Goal: Book appointment/travel/reservation

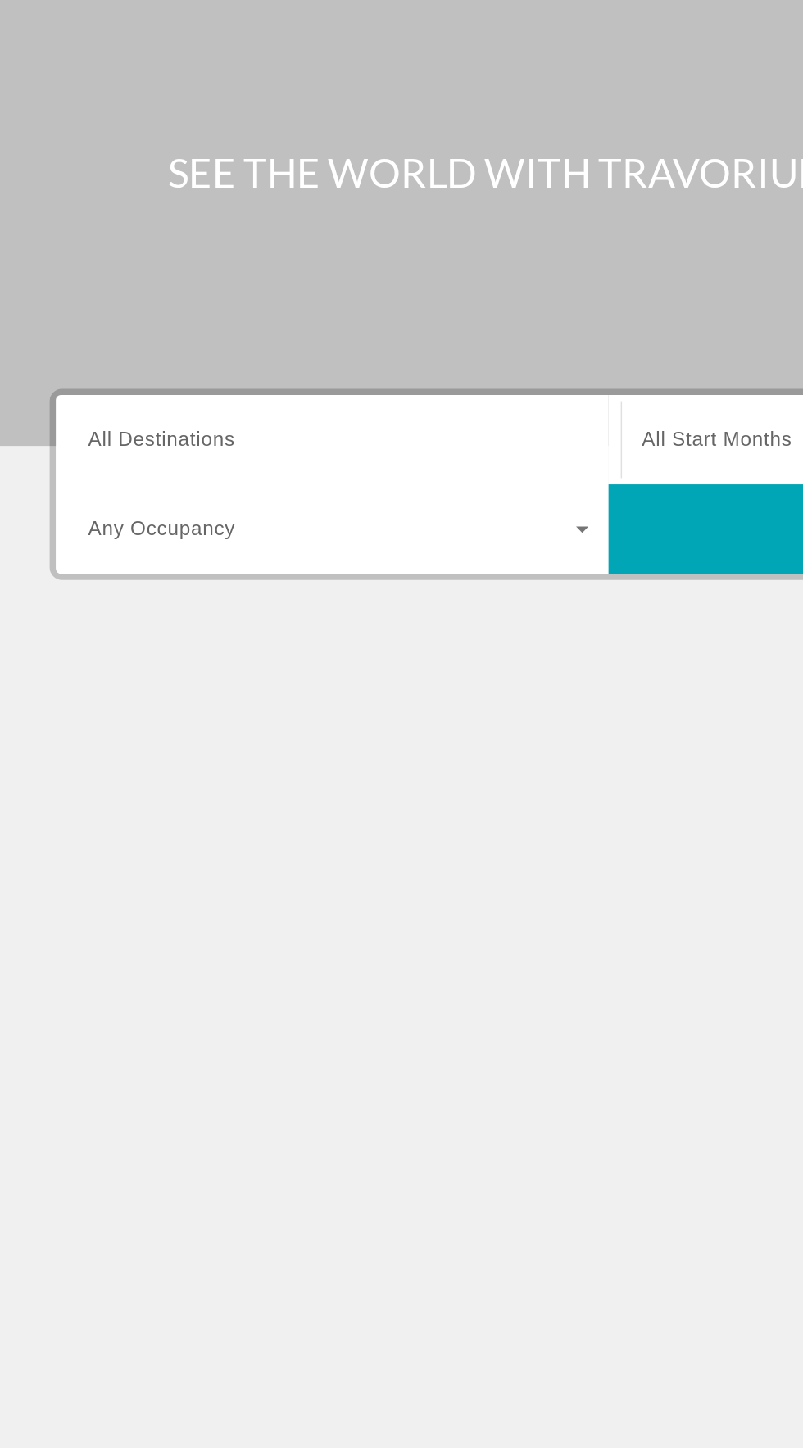
scroll to position [2, 0]
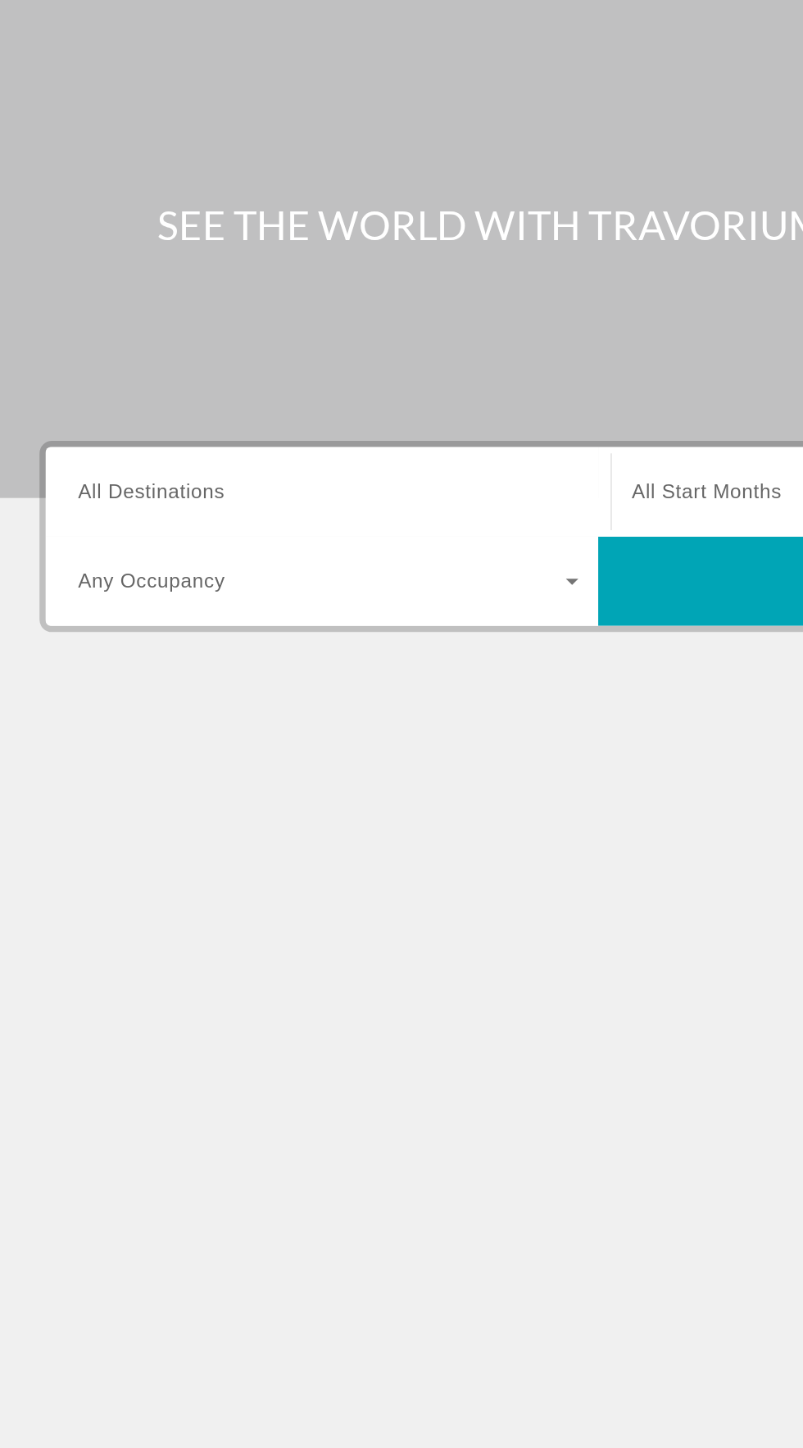
click at [106, 382] on span "All Destinations" at bounding box center [106, 389] width 97 height 14
click at [106, 381] on input "Destination All Destinations" at bounding box center [223, 390] width 330 height 20
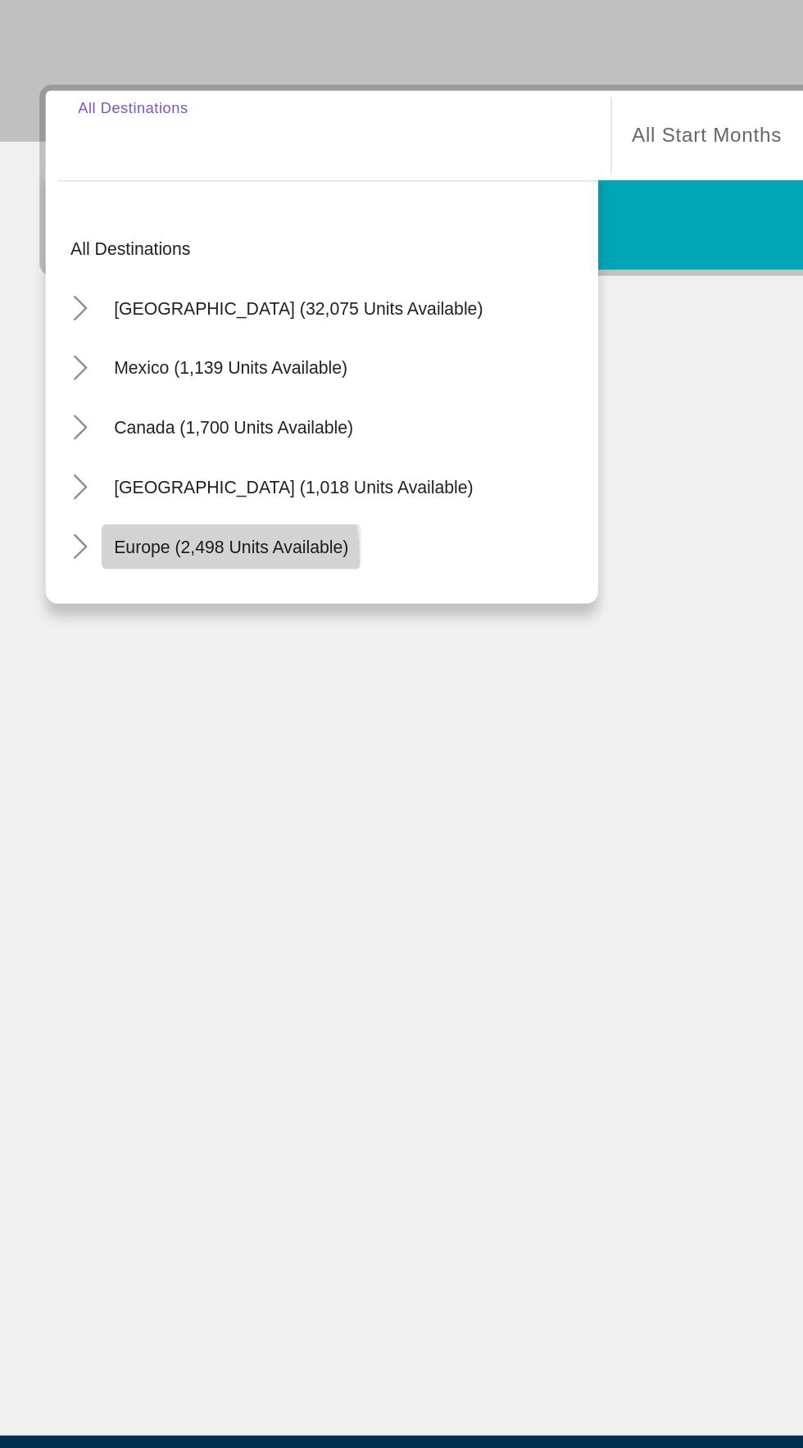
click at [134, 664] on span "Europe (2,498 units available)" at bounding box center [159, 660] width 155 height 13
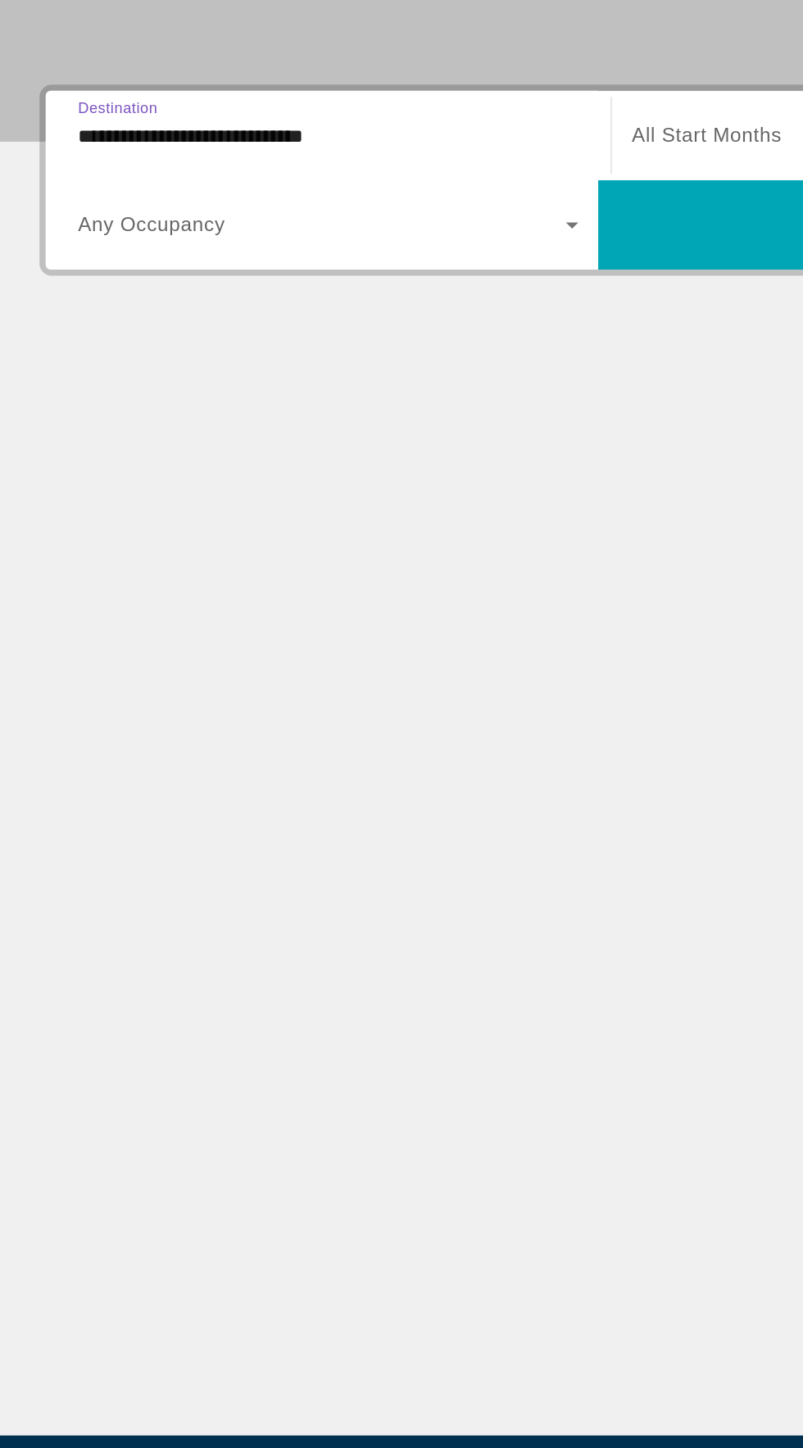
click at [73, 384] on input "**********" at bounding box center [223, 390] width 330 height 20
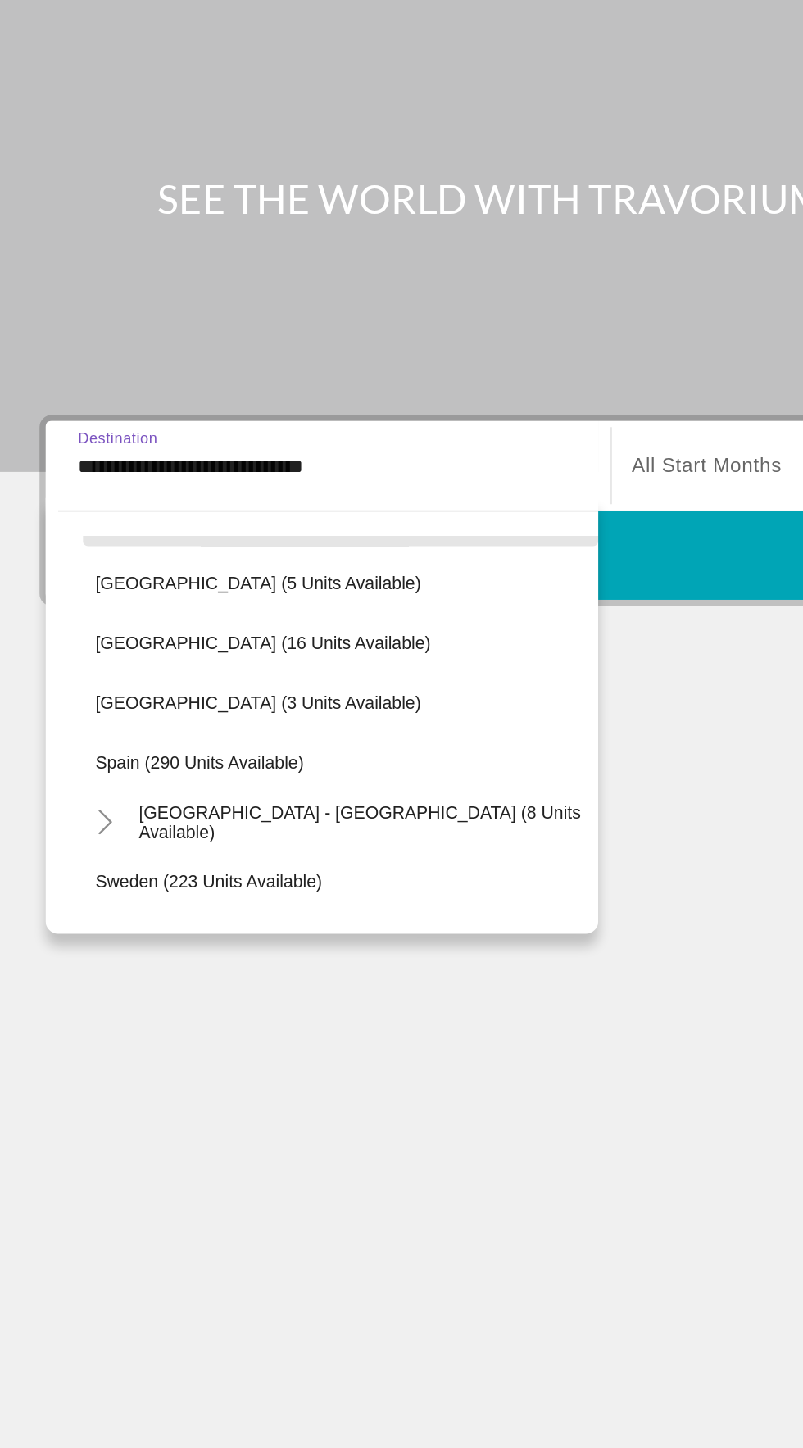
scroll to position [666, 0]
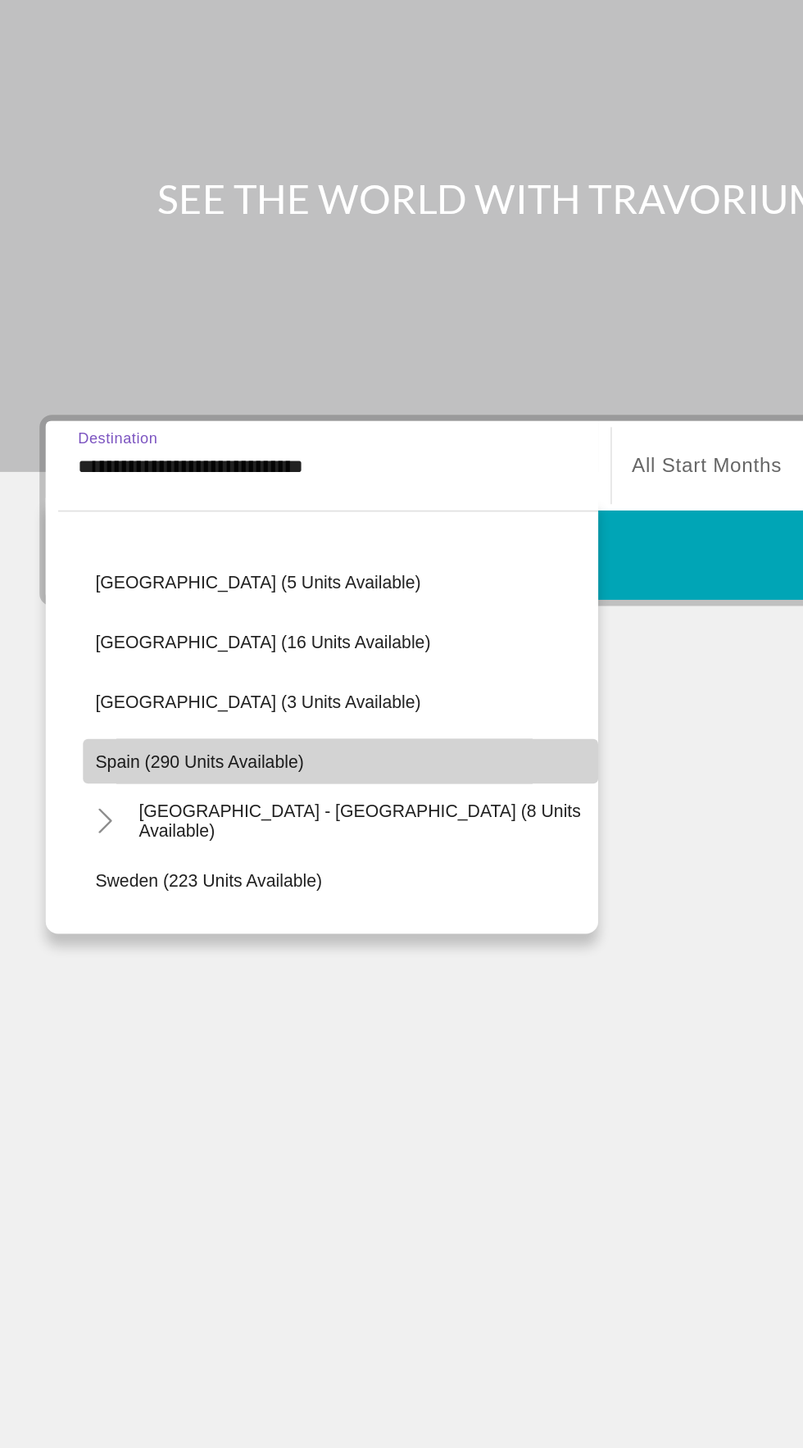
click at [105, 592] on span "Виджет поиска" at bounding box center [231, 584] width 340 height 39
type input "**********"
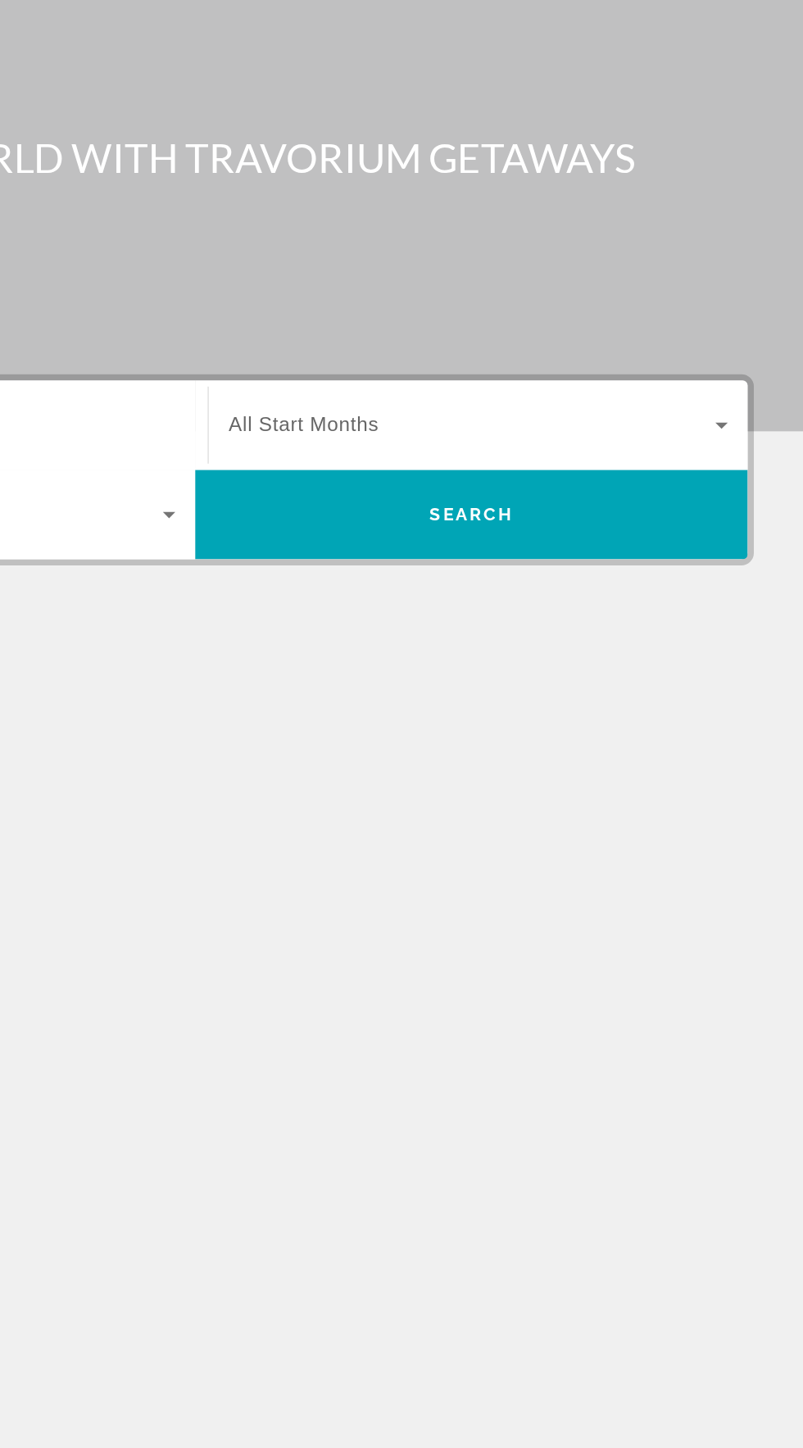
scroll to position [0, 0]
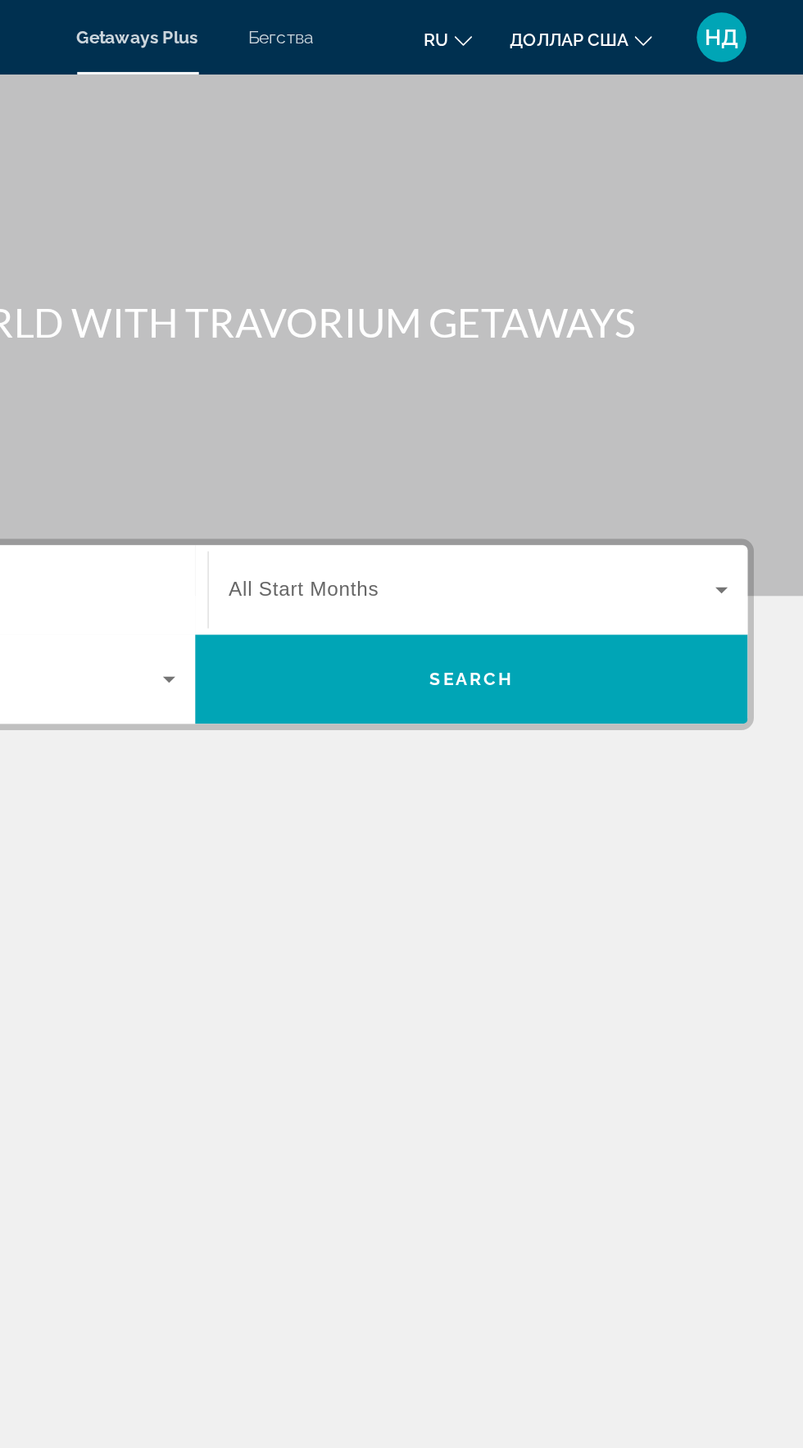
click at [520, 382] on span "All Start Months" at bounding box center [473, 389] width 99 height 14
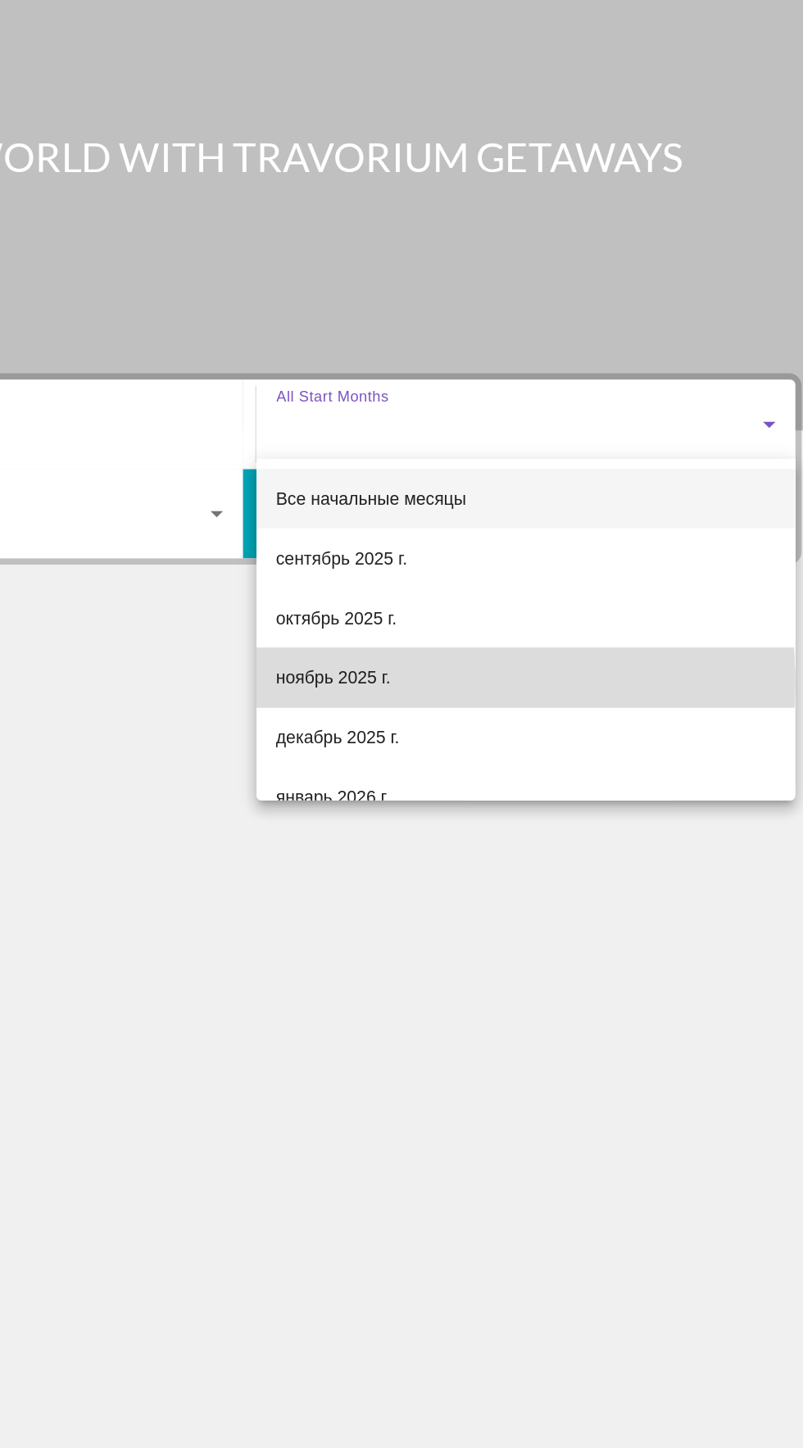
click at [451, 559] on font "ноябрь 2025 г." at bounding box center [461, 556] width 75 height 13
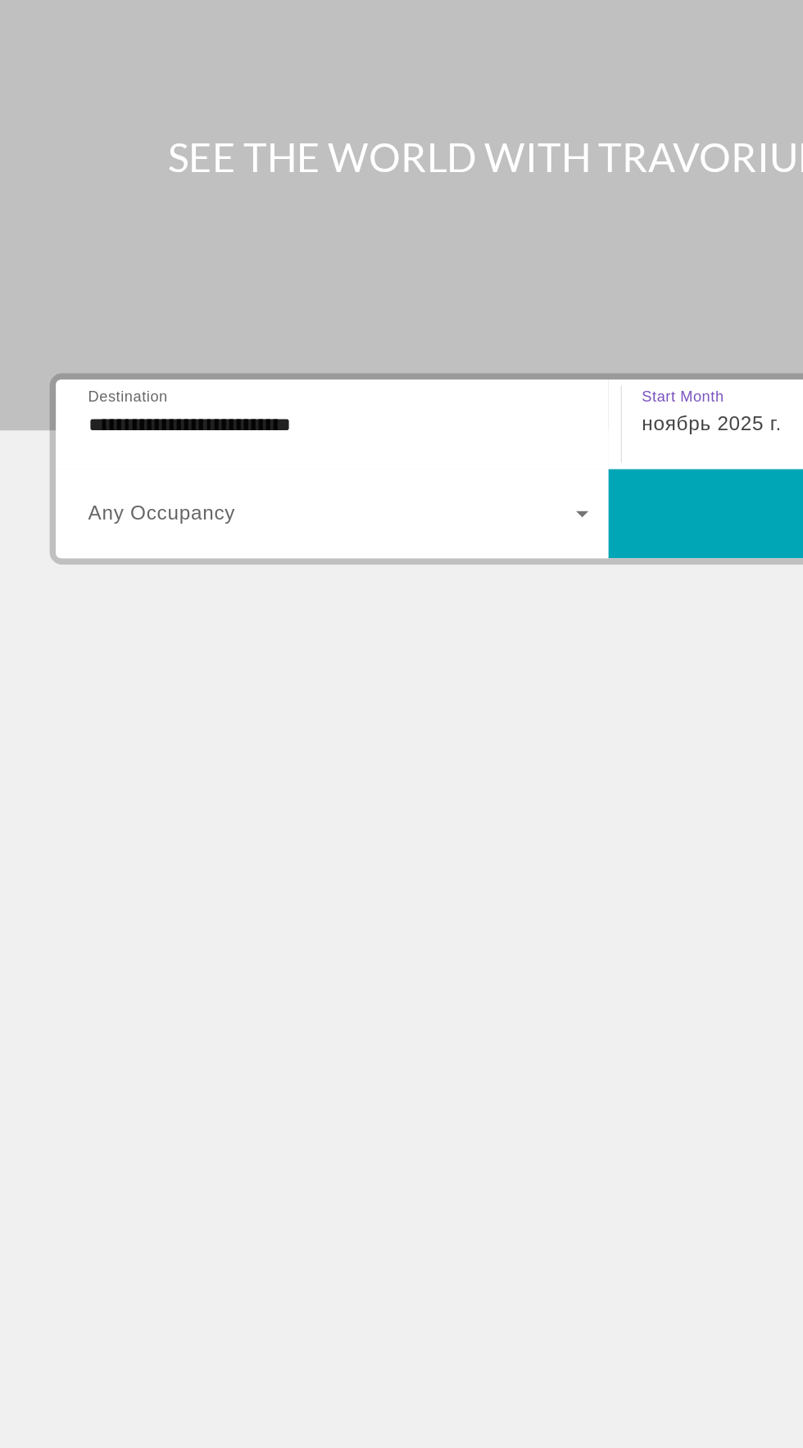
click at [168, 452] on span "Виджет поиска" at bounding box center [219, 449] width 322 height 20
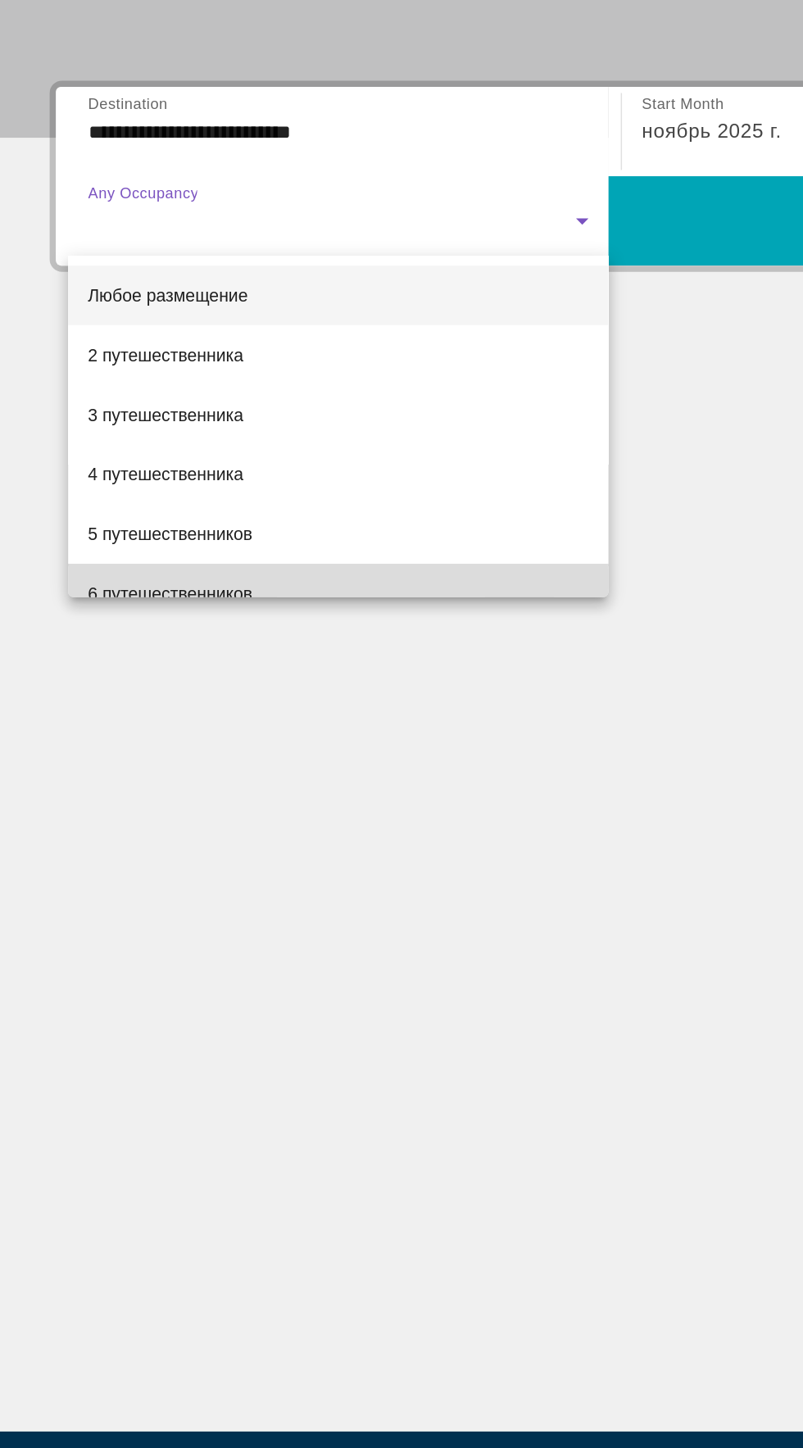
click at [108, 693] on font "6 путешественников" at bounding box center [112, 694] width 109 height 13
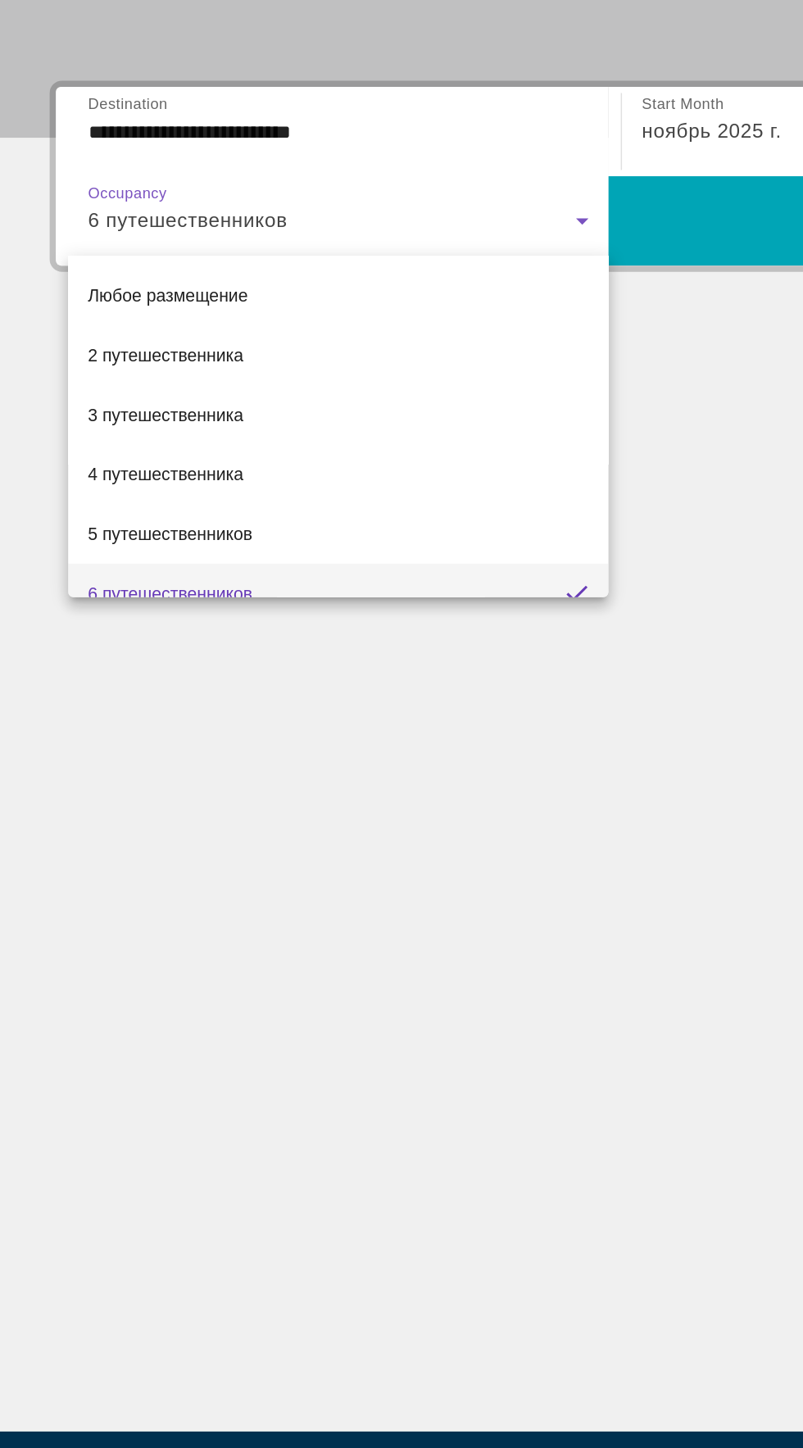
scroll to position [16, 0]
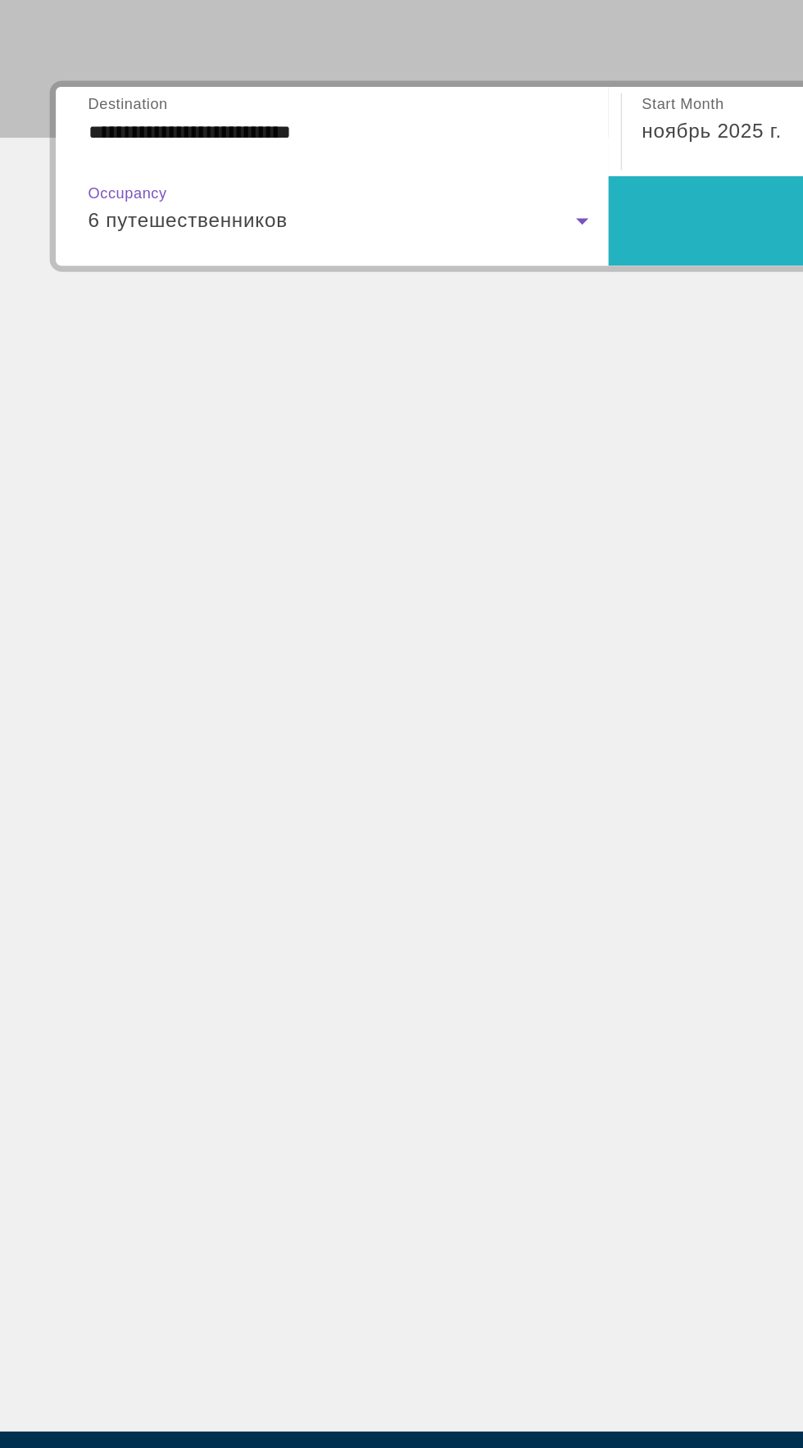
click at [480, 439] on span "Виджет поиска" at bounding box center [584, 448] width 365 height 39
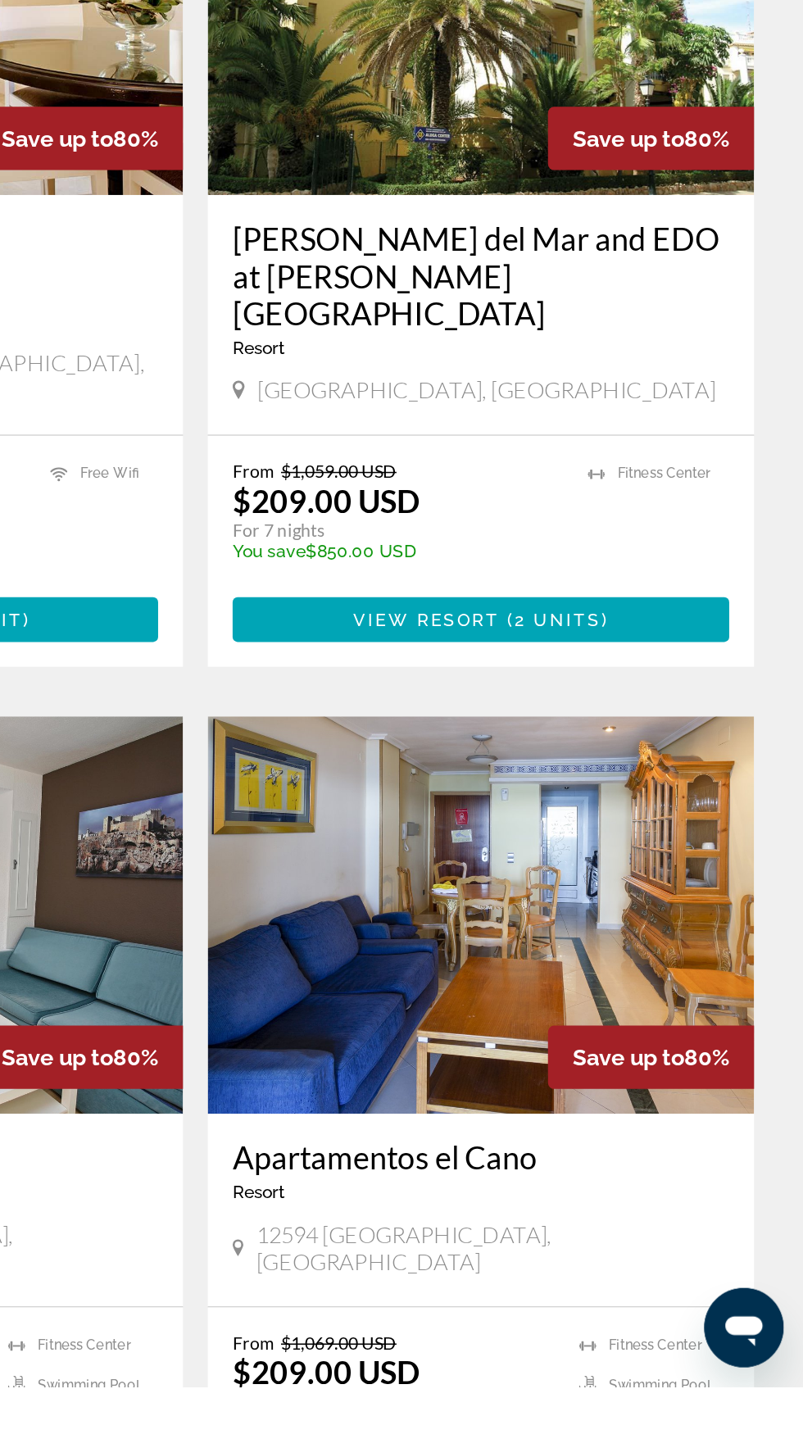
scroll to position [2108, 0]
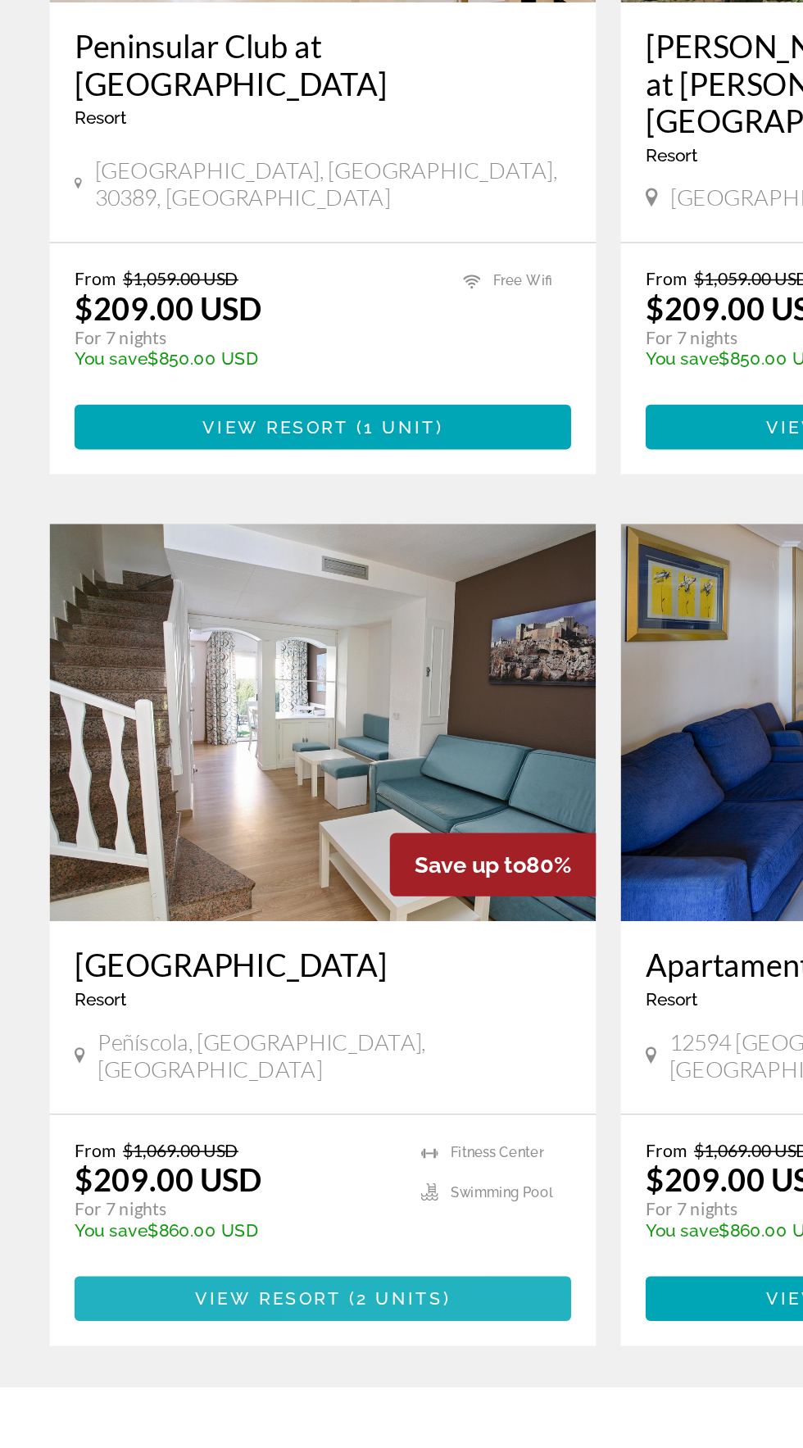
click at [319, 1370] on span "Основное содержание" at bounding box center [213, 1389] width 328 height 39
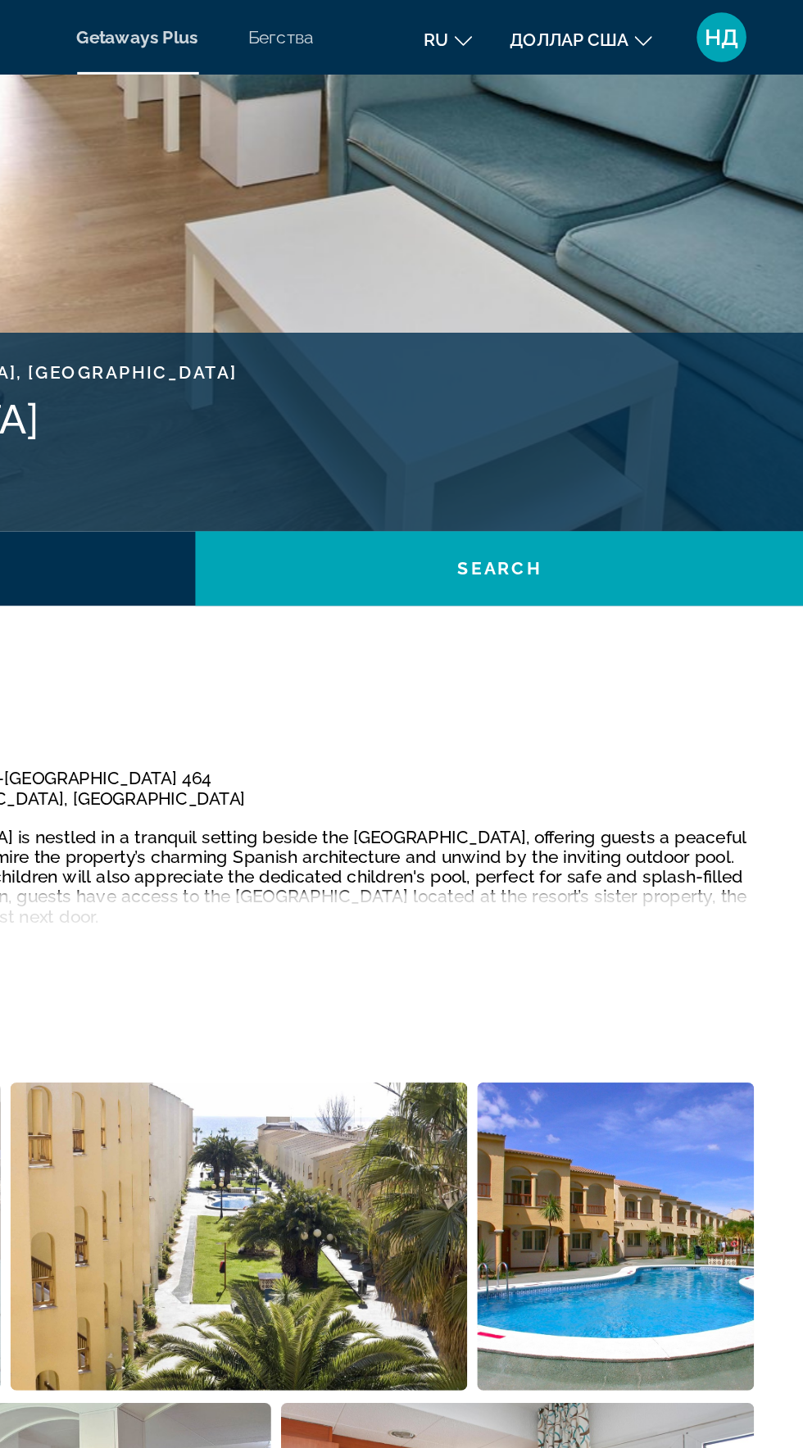
scroll to position [461, 0]
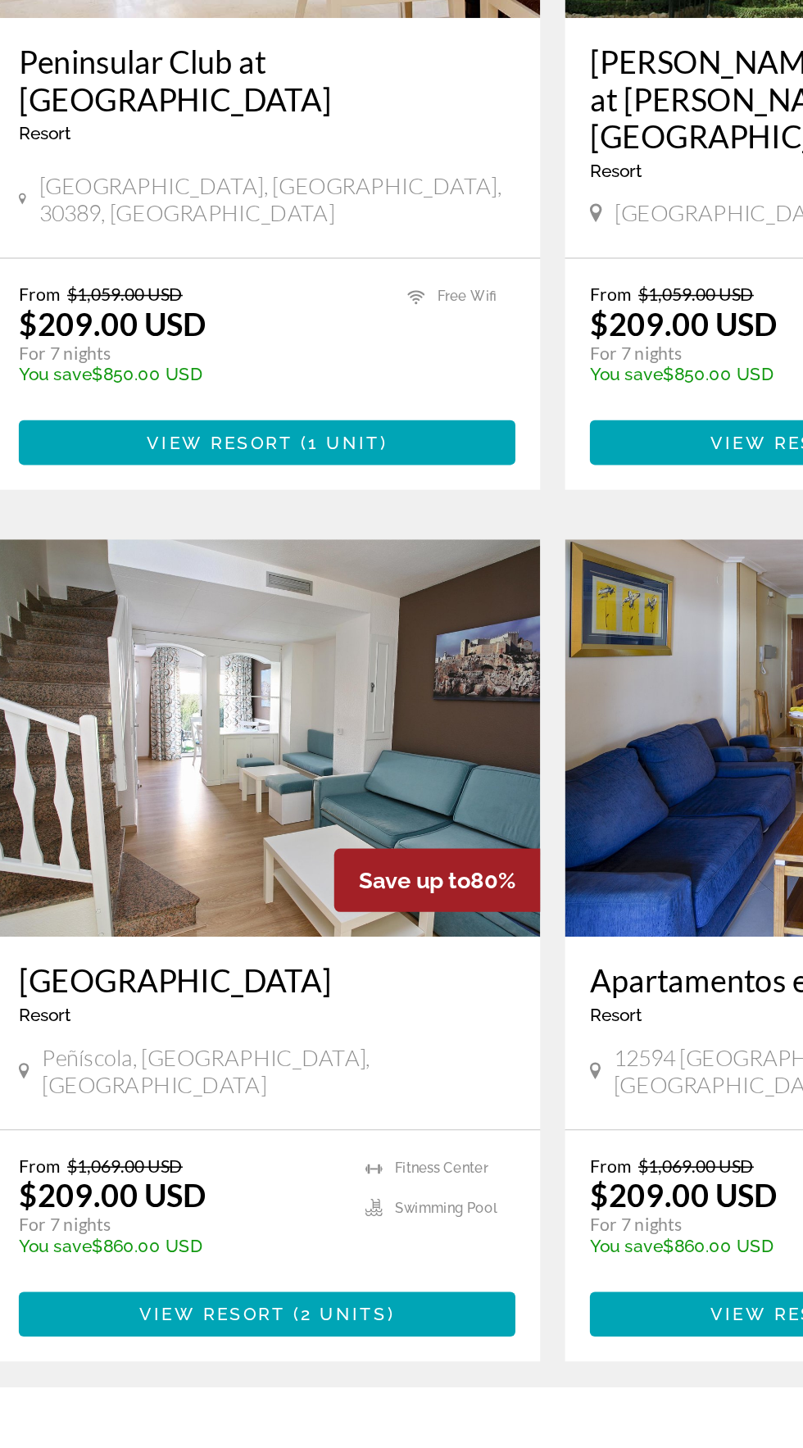
scroll to position [2101, 0]
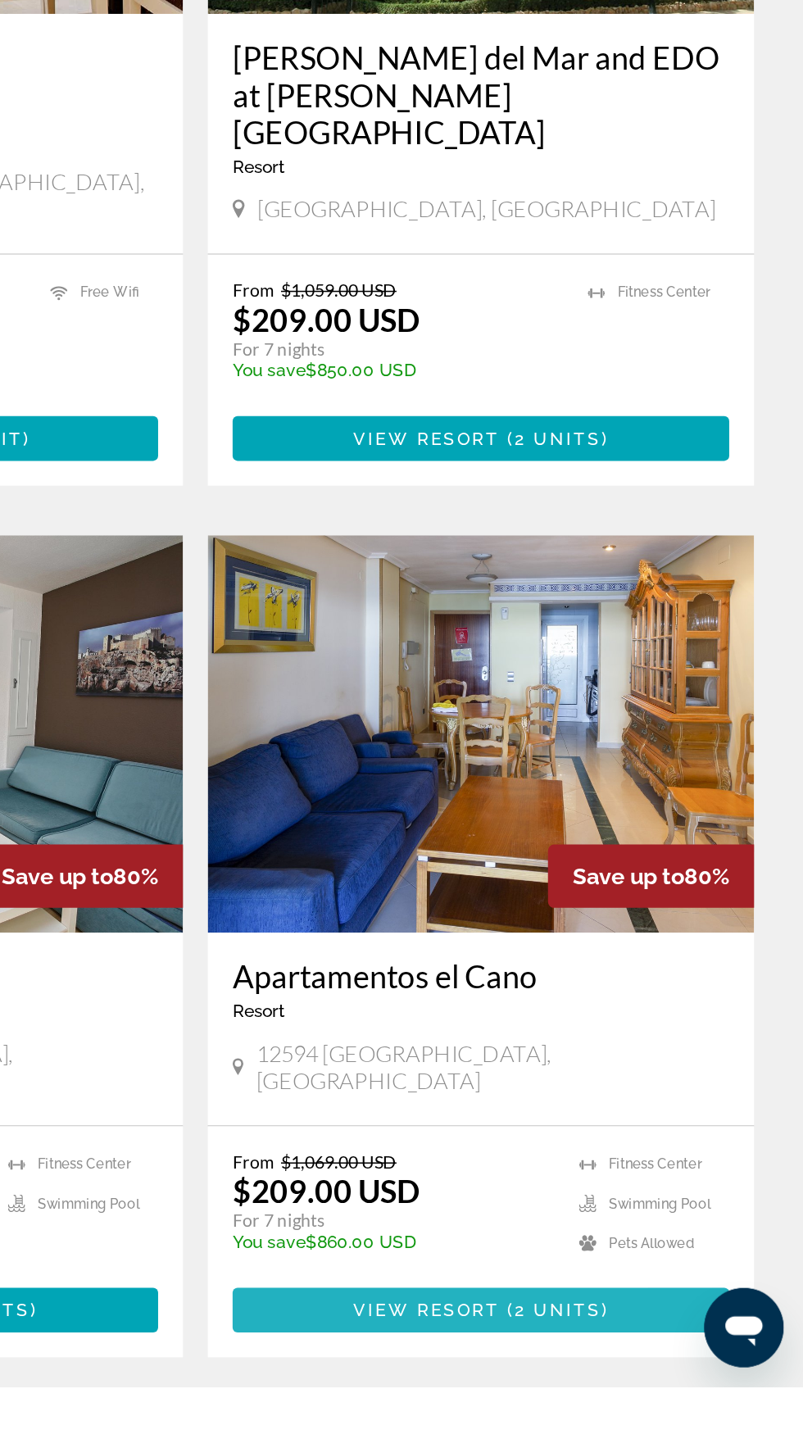
click at [643, 1391] on span "2 units" at bounding box center [640, 1397] width 57 height 13
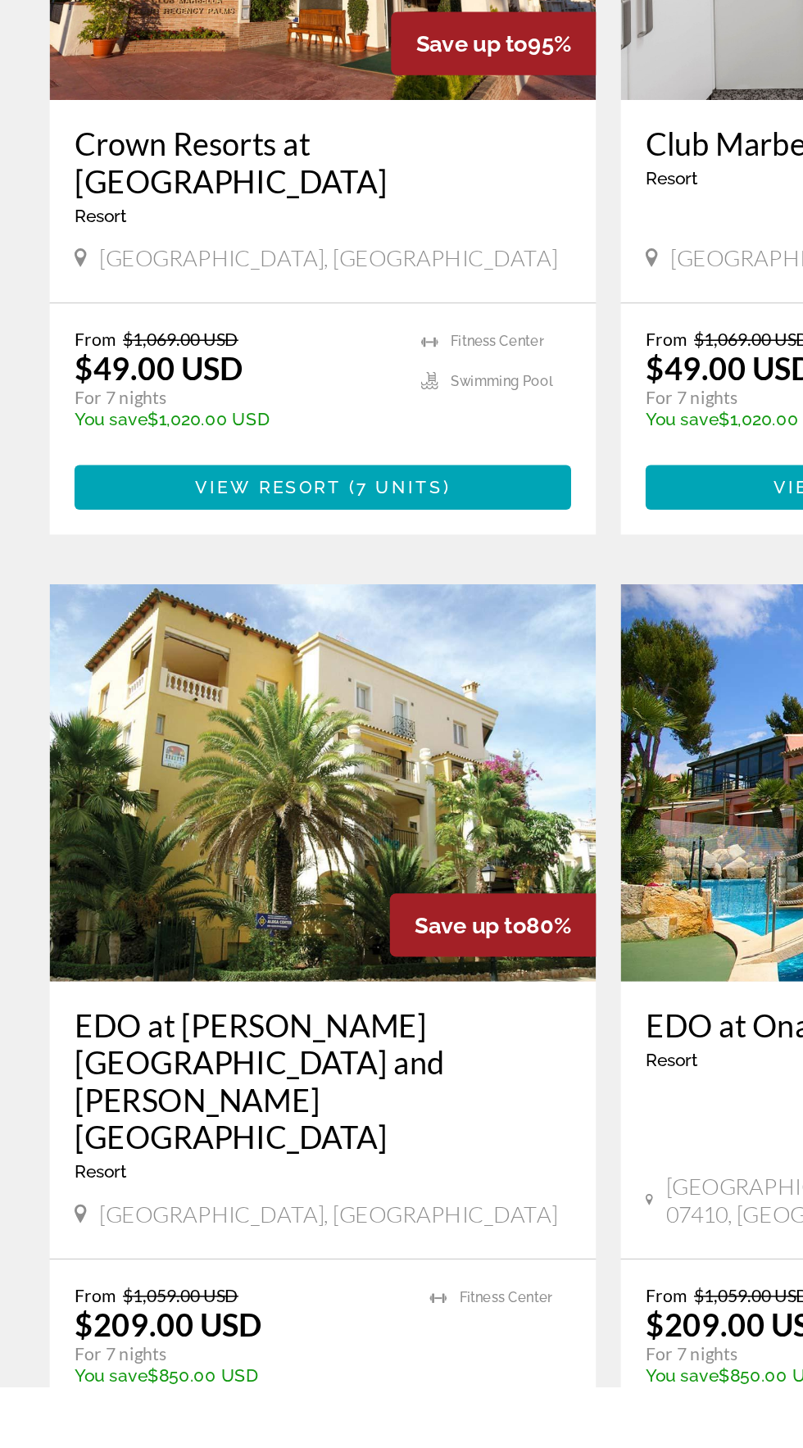
scroll to position [214, 0]
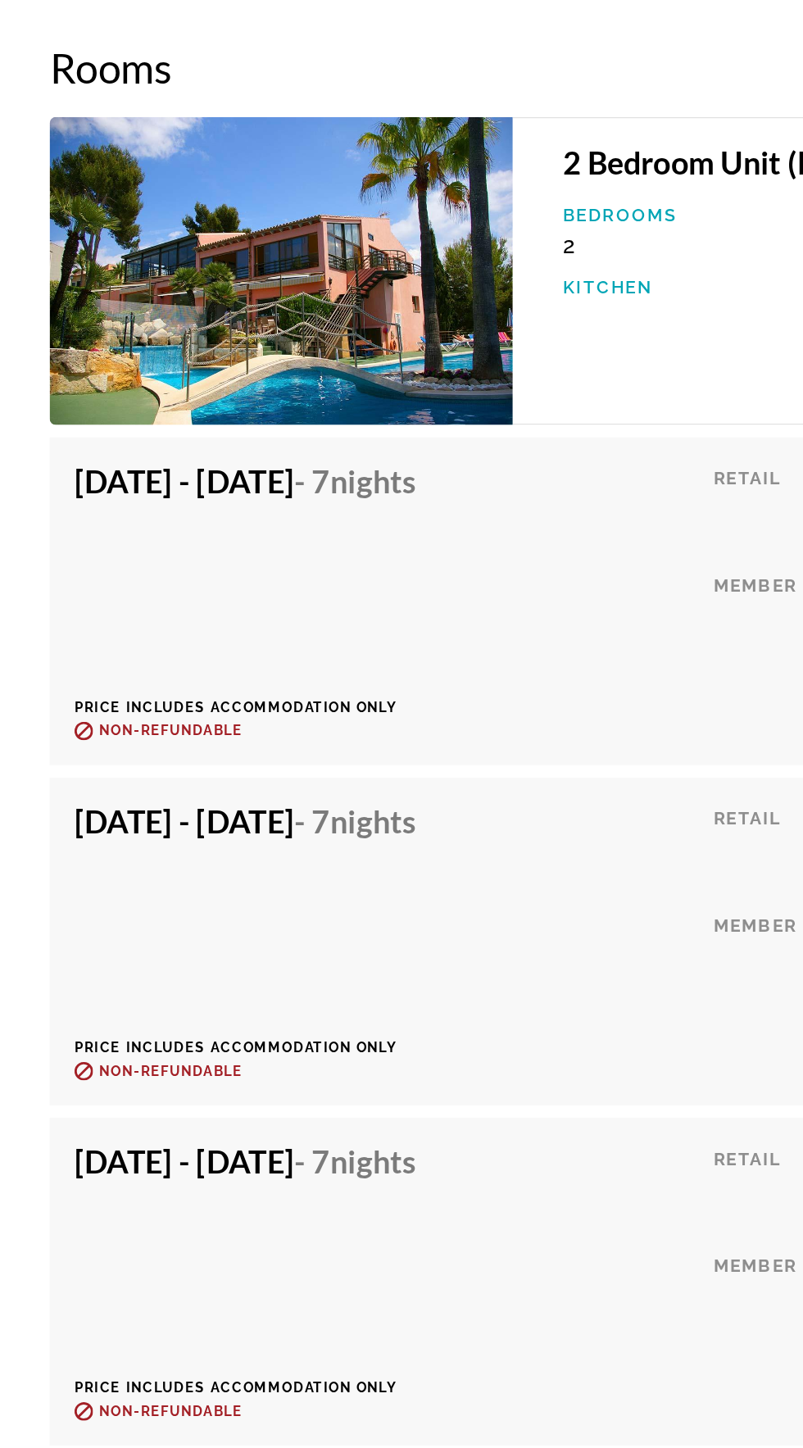
scroll to position [3106, 0]
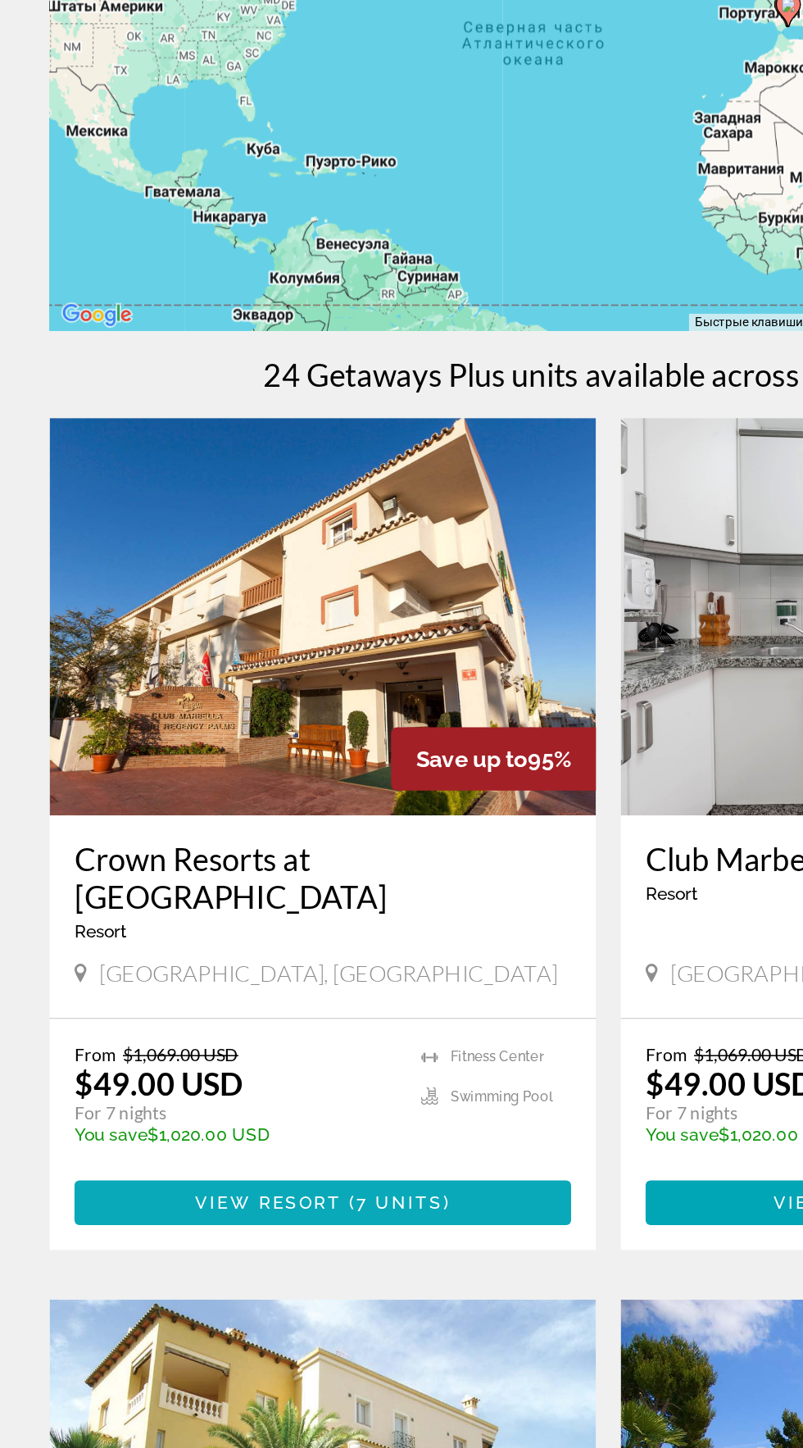
click at [294, 1048] on span "Основное содержание" at bounding box center [213, 1067] width 328 height 39
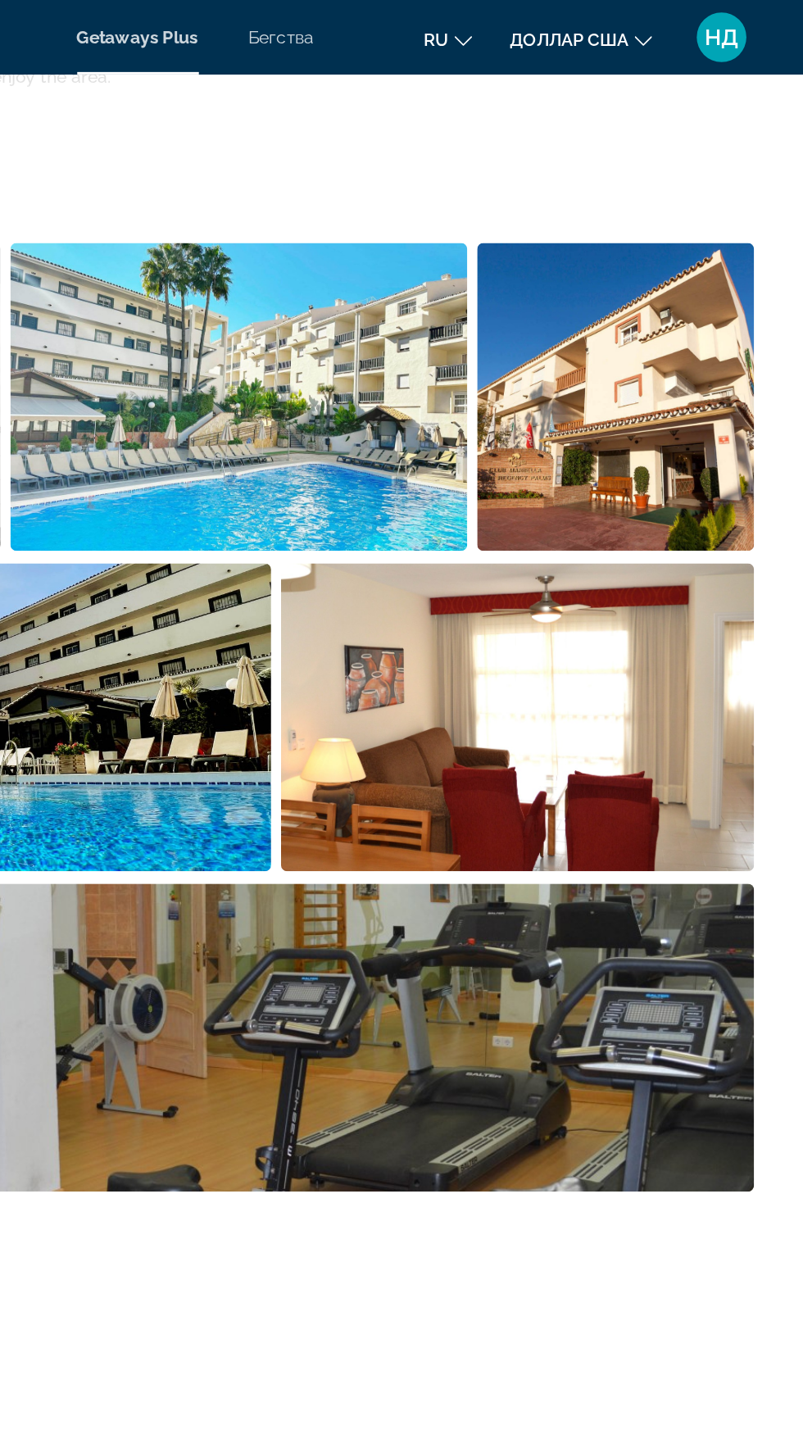
scroll to position [1049, 0]
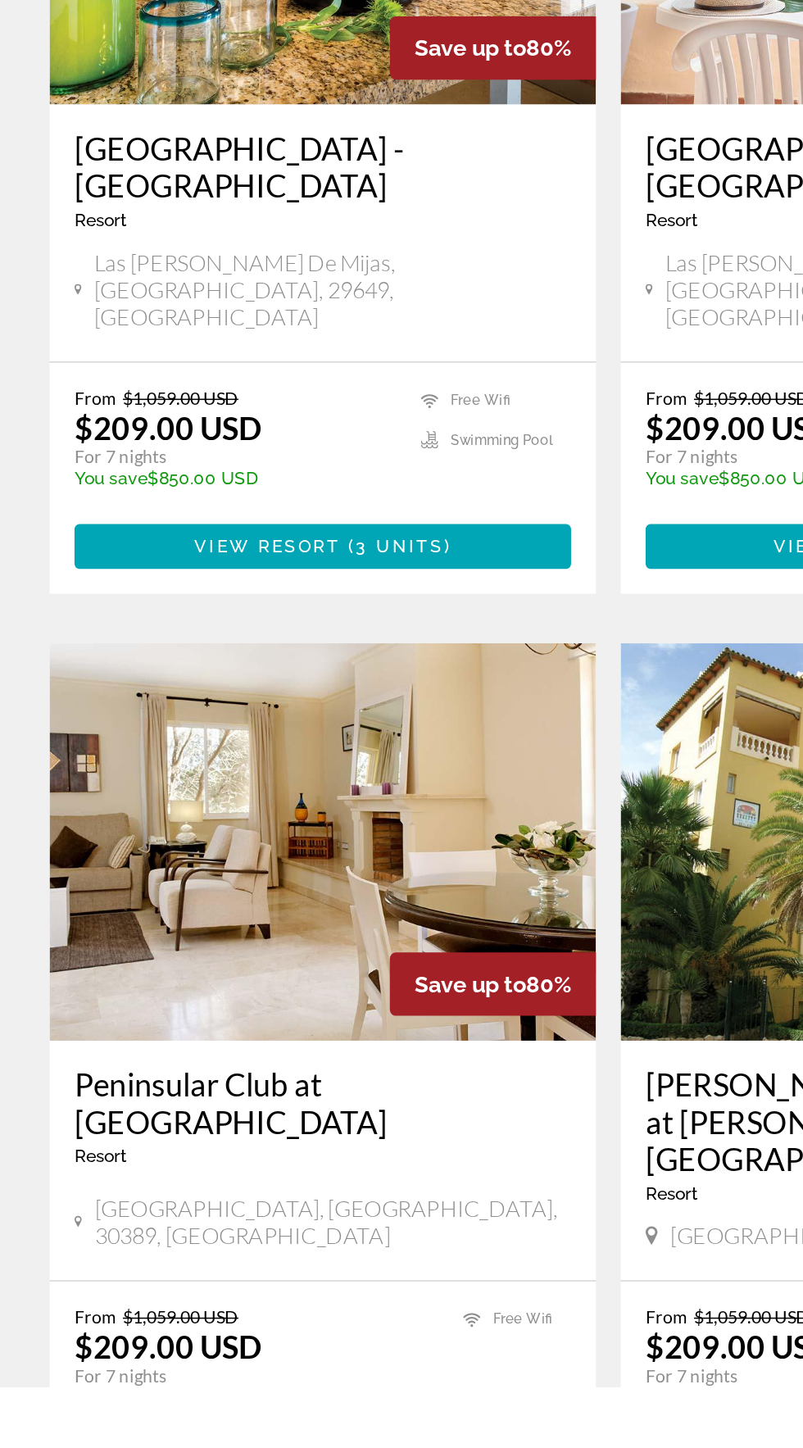
scroll to position [1434, 0]
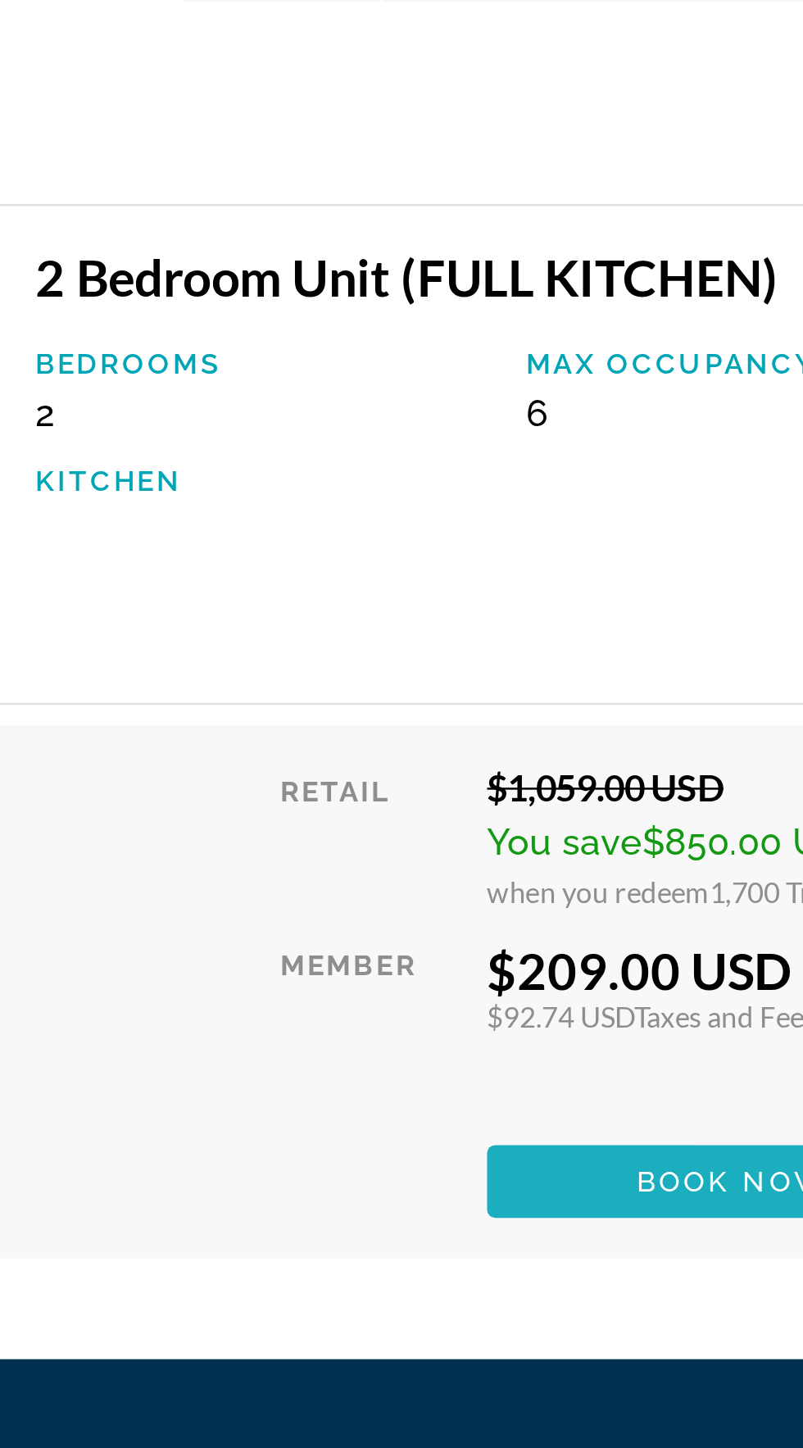
scroll to position [2505, 0]
